Goal: Information Seeking & Learning: Learn about a topic

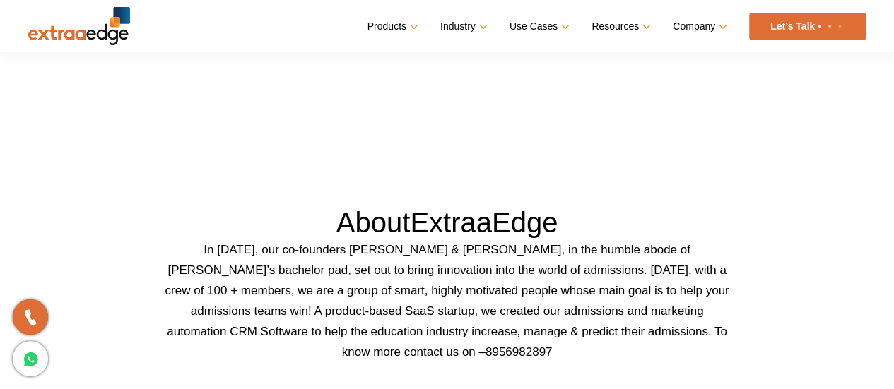
scroll to position [353, 0]
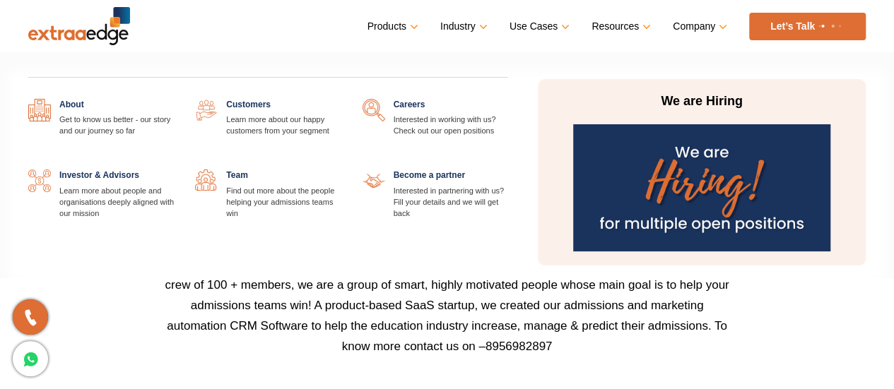
click at [698, 22] on link "Company" at bounding box center [699, 26] width 52 height 20
click at [341, 170] on link at bounding box center [341, 170] width 0 height 0
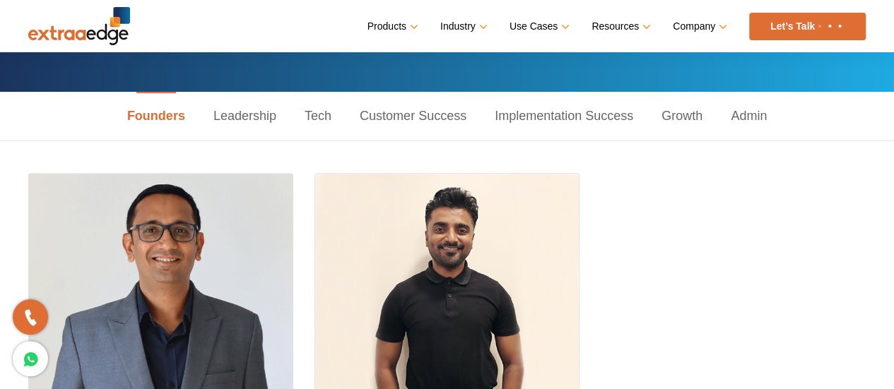
scroll to position [141, 0]
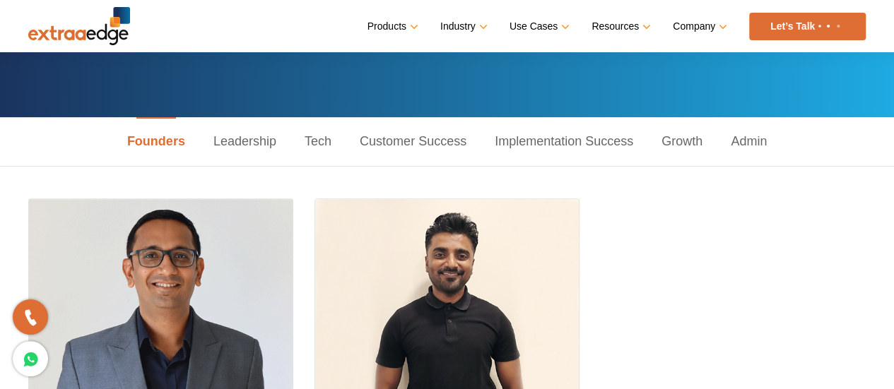
click at [232, 131] on link "Leadership" at bounding box center [244, 141] width 91 height 49
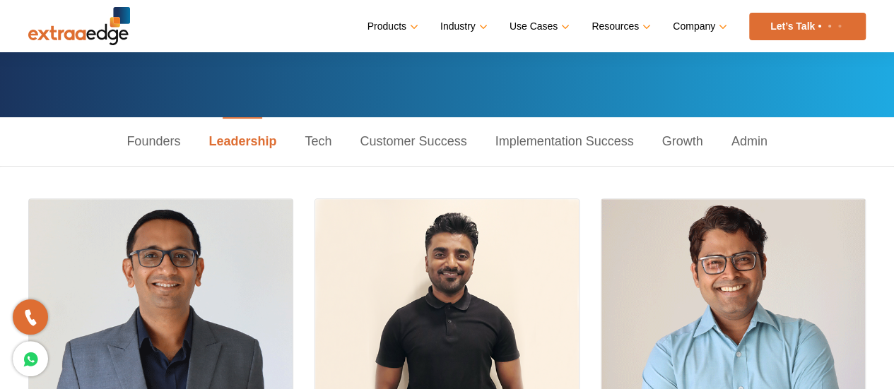
click at [325, 136] on link "Tech" at bounding box center [318, 141] width 55 height 49
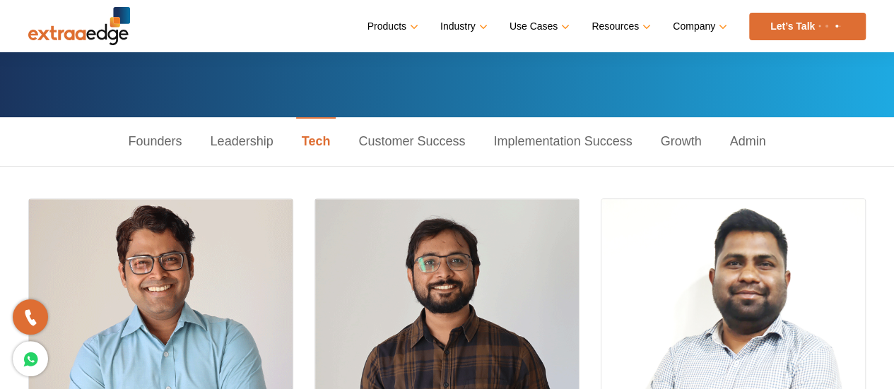
click at [430, 137] on link "Customer Success" at bounding box center [411, 141] width 135 height 49
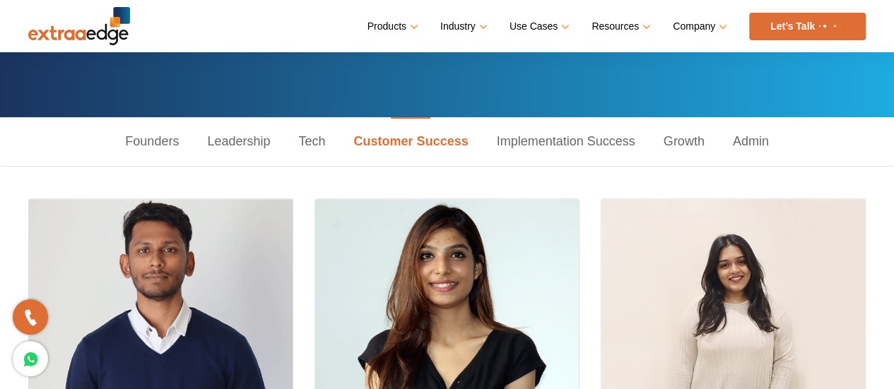
click at [544, 151] on link "Implementation Success" at bounding box center [566, 141] width 167 height 49
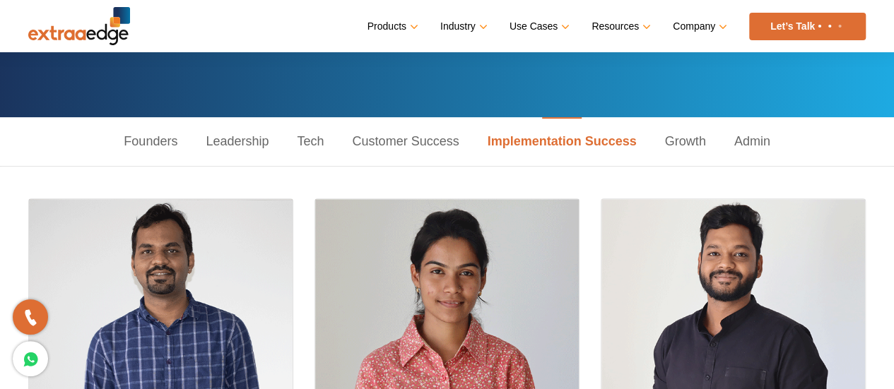
click at [693, 138] on link "Growth" at bounding box center [685, 141] width 69 height 49
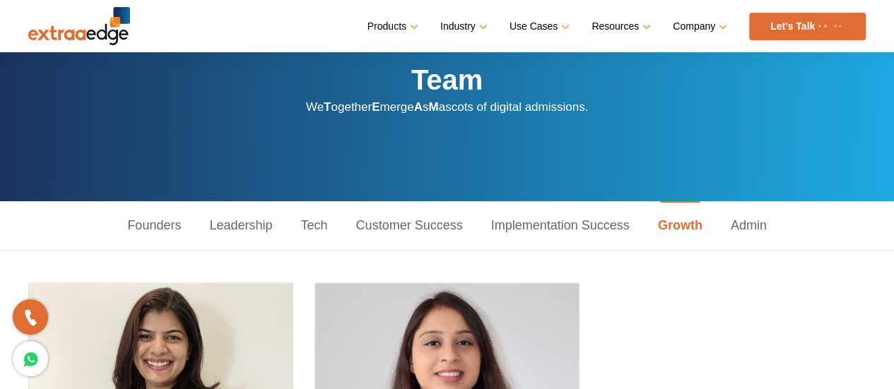
scroll to position [0, 0]
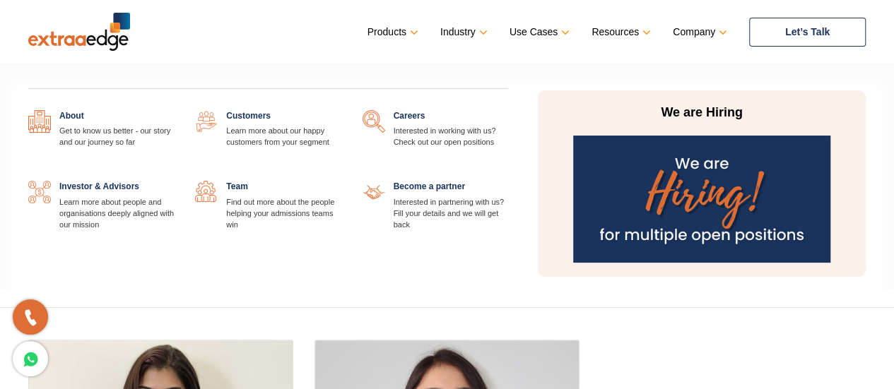
click at [174, 181] on link at bounding box center [174, 181] width 0 height 0
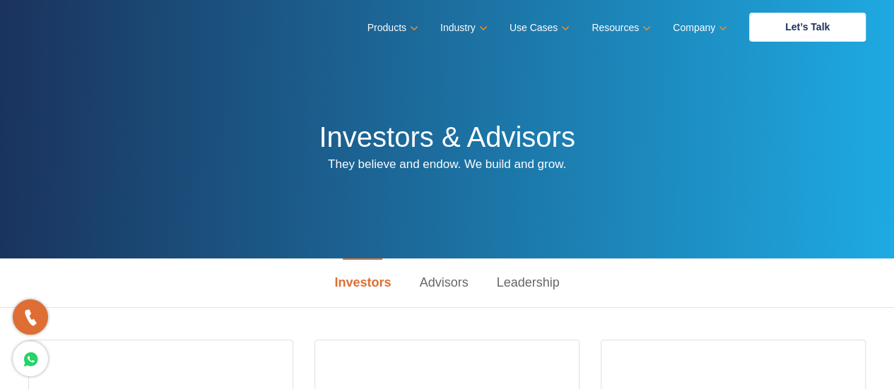
click at [442, 280] on link "Advisors" at bounding box center [443, 283] width 77 height 49
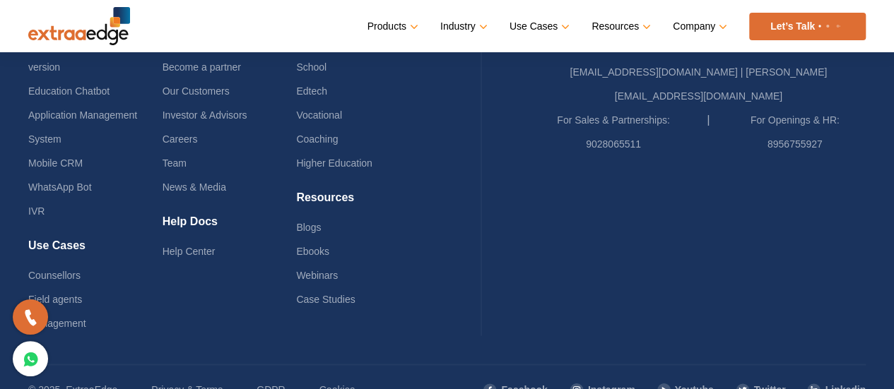
scroll to position [386, 0]
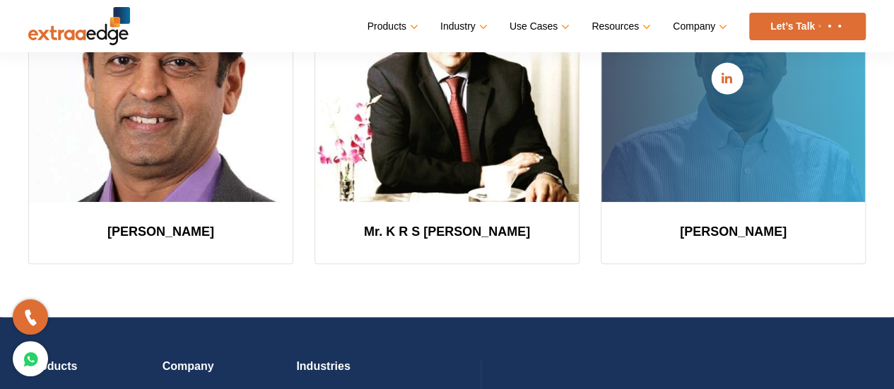
click at [729, 189] on div at bounding box center [734, 78] width 264 height 247
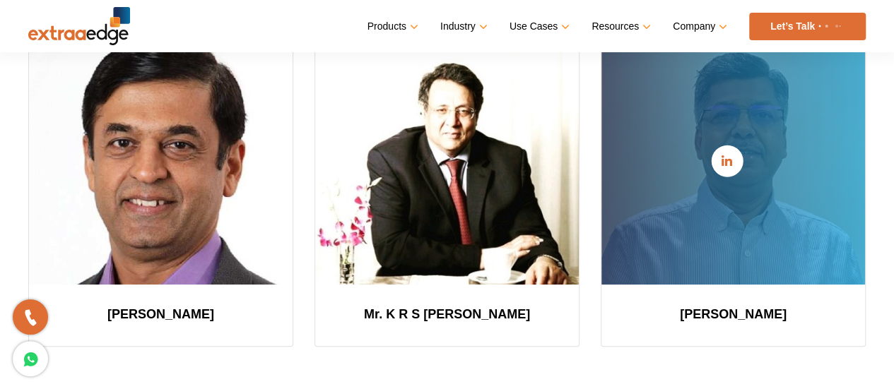
scroll to position [174, 0]
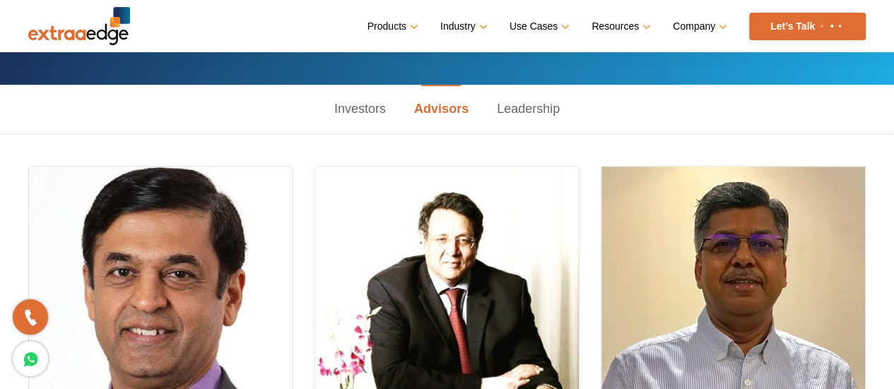
click at [547, 95] on link "Leadership" at bounding box center [528, 109] width 91 height 49
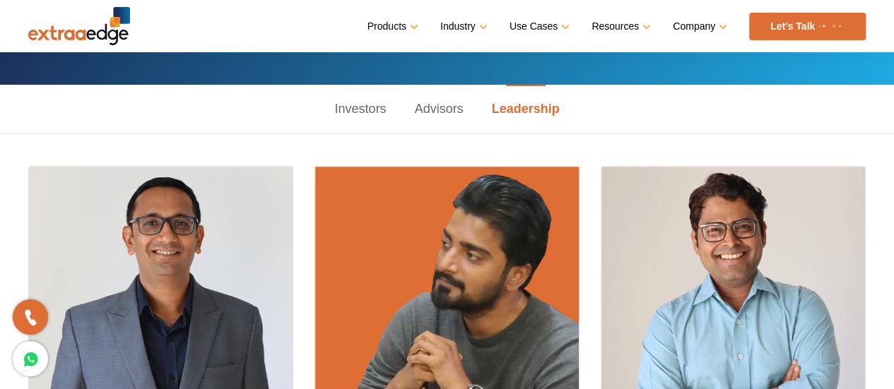
click at [539, 102] on link "Leadership" at bounding box center [526, 109] width 96 height 49
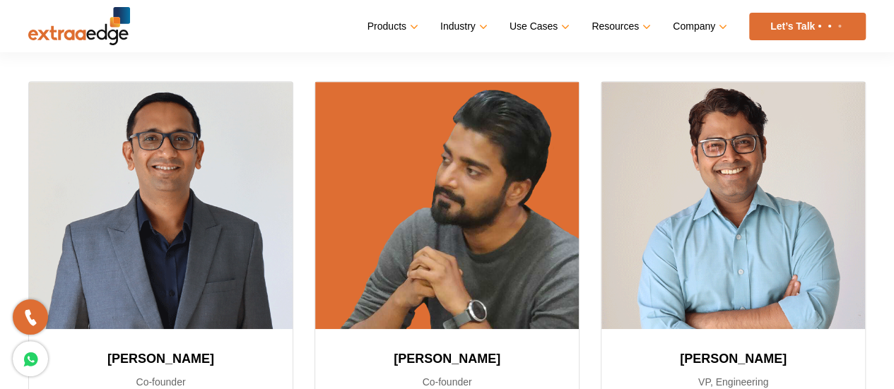
scroll to position [103, 0]
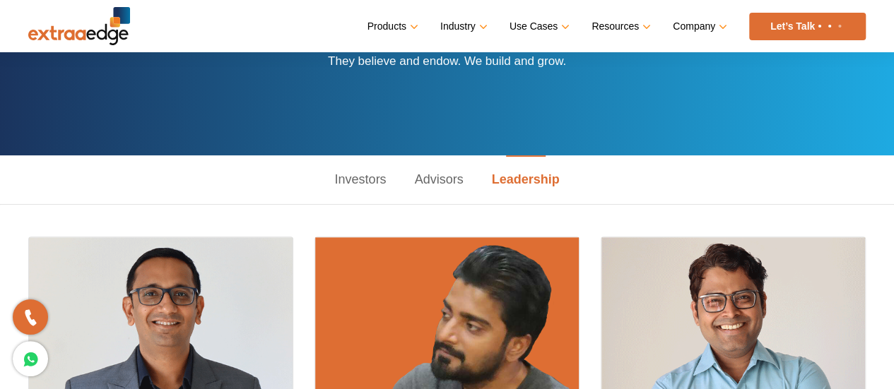
click at [431, 177] on link "Advisors" at bounding box center [438, 180] width 77 height 49
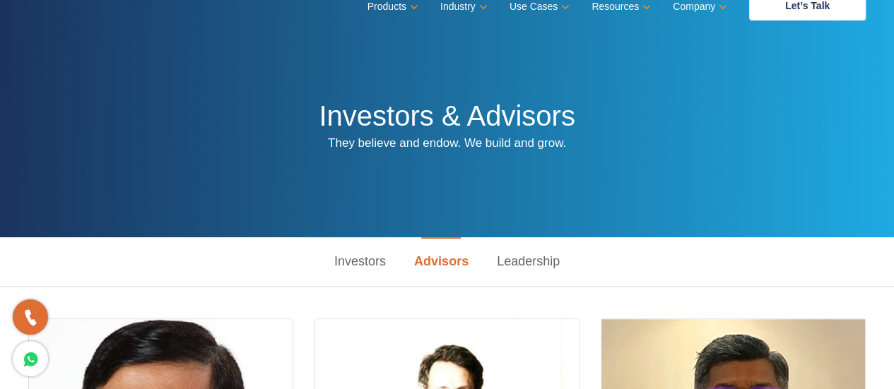
scroll to position [0, 0]
